Goal: Task Accomplishment & Management: Use online tool/utility

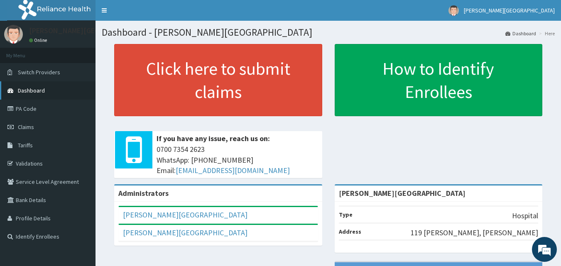
click at [53, 93] on link "Dashboard" at bounding box center [47, 90] width 95 height 18
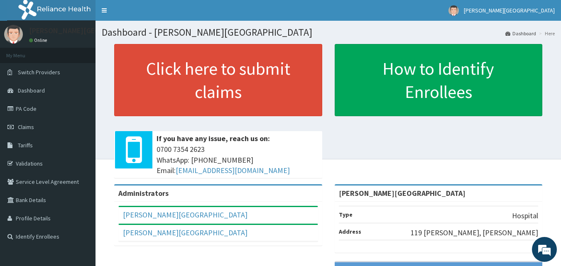
click at [549, 34] on li "Here" at bounding box center [546, 33] width 18 height 7
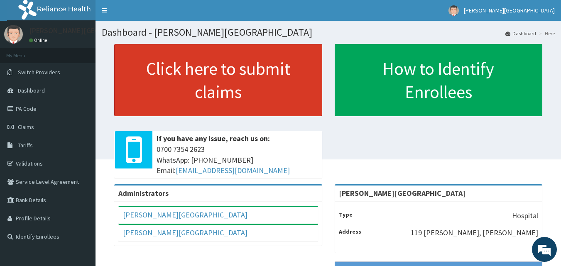
click at [230, 72] on link "Click here to submit claims" at bounding box center [218, 80] width 208 height 72
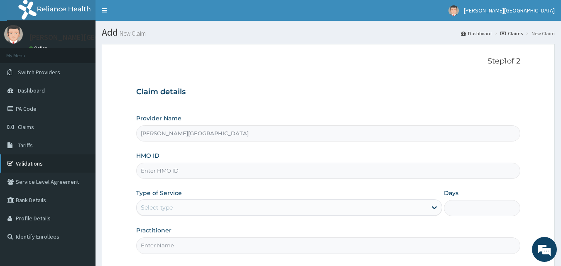
click at [41, 165] on link "Validations" at bounding box center [47, 163] width 95 height 18
